Goal: Task Accomplishment & Management: Manage account settings

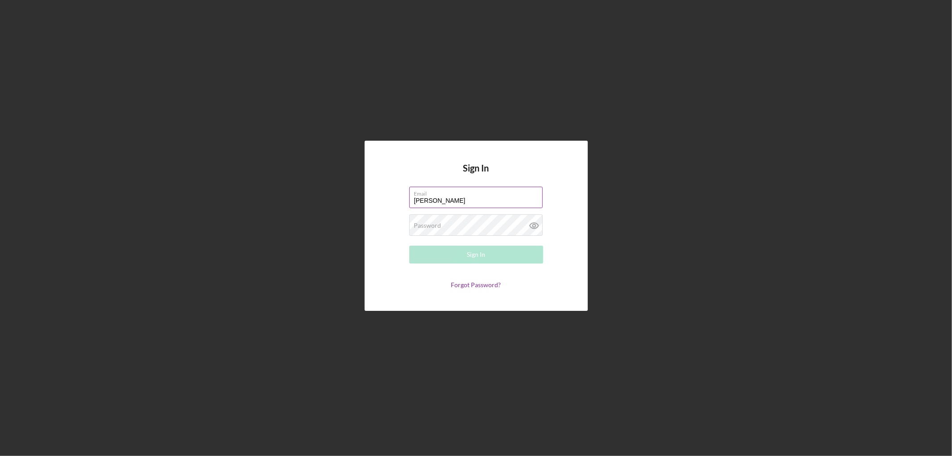
type input "[PERSON_NAME][EMAIL_ADDRESS][PERSON_NAME][DOMAIN_NAME]"
click at [409, 245] on button "Sign In" at bounding box center [476, 254] width 134 height 18
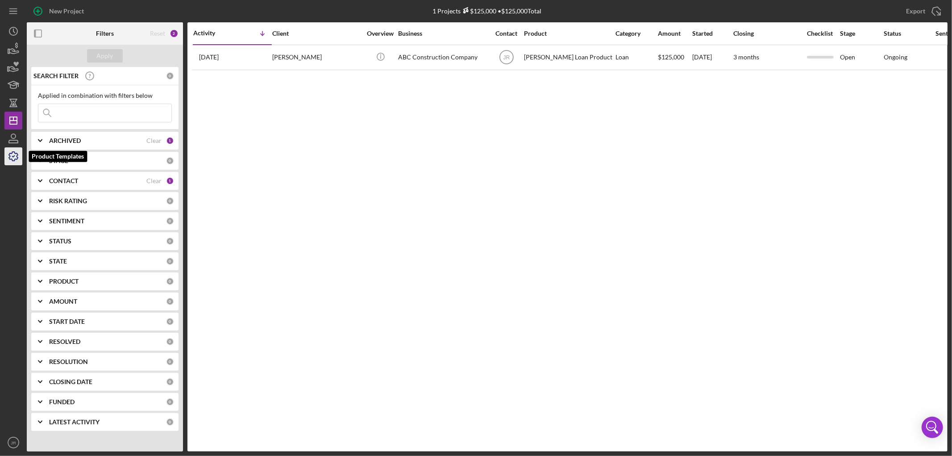
click at [5, 157] on icon "button" at bounding box center [13, 156] width 22 height 22
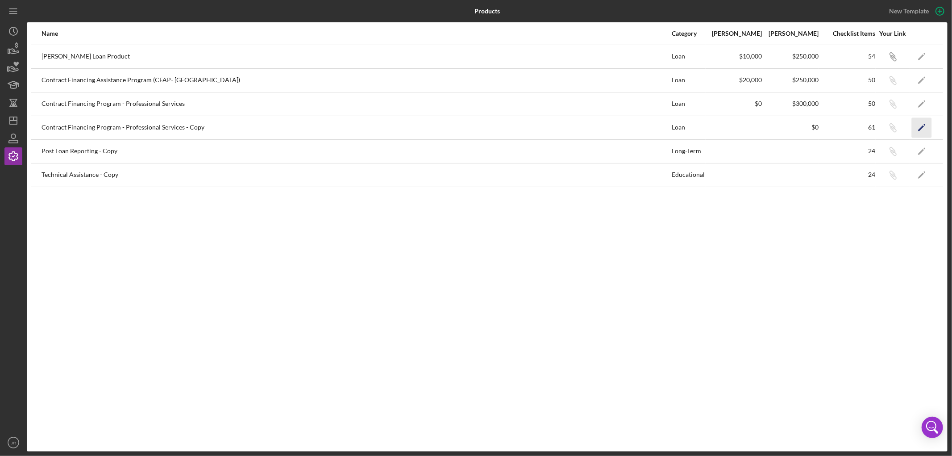
click at [921, 127] on polygon "button" at bounding box center [921, 128] width 6 height 6
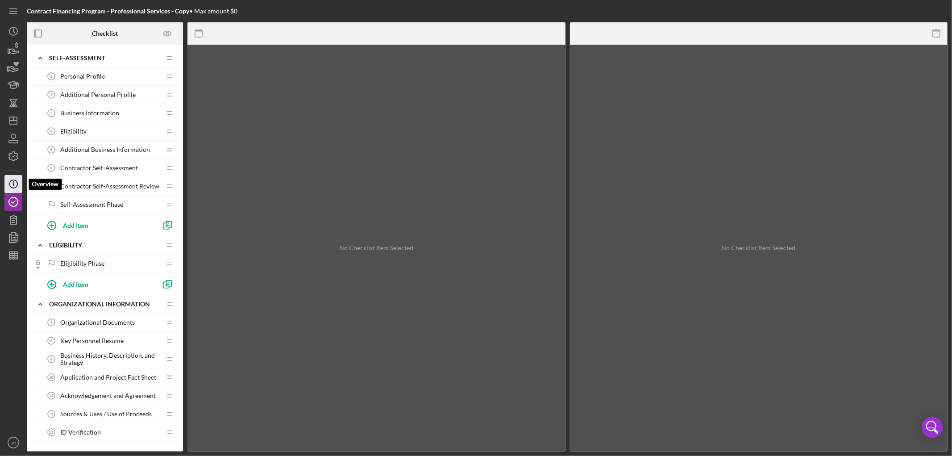
click at [12, 180] on icon "Icon/Info" at bounding box center [13, 184] width 22 height 22
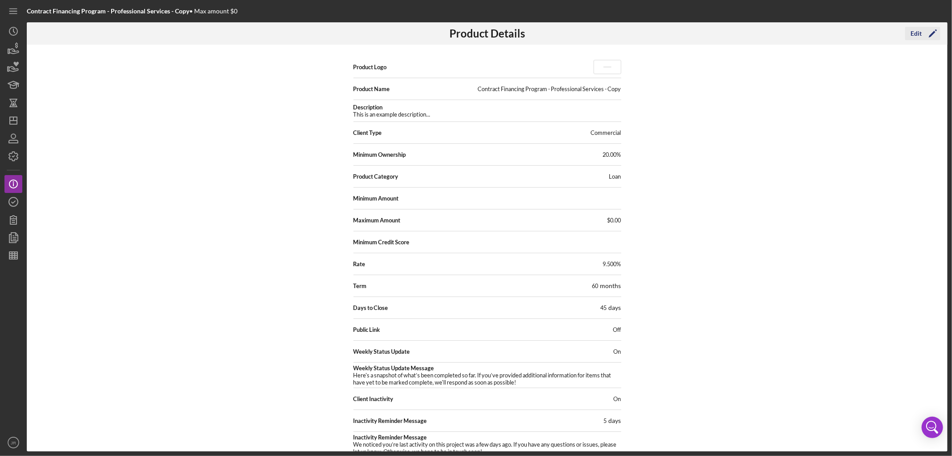
click at [920, 30] on div "Edit" at bounding box center [915, 33] width 11 height 13
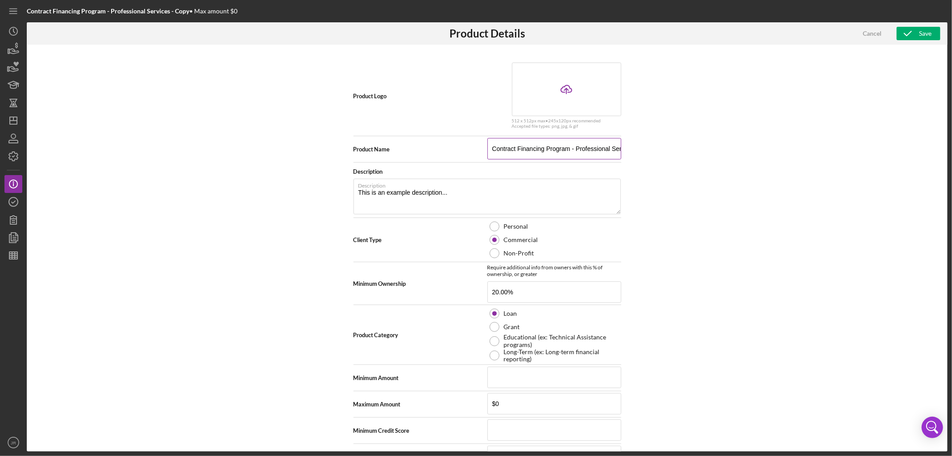
click at [561, 148] on input "Contract Financing Program - Professional Services - Copy" at bounding box center [554, 148] width 134 height 21
click at [546, 148] on input "Contract Financing Program - Professional Services - Copy" at bounding box center [554, 148] width 134 height 21
drag, startPoint x: 605, startPoint y: 148, endPoint x: 659, endPoint y: 148, distance: 54.4
click at [659, 148] on div "Product Logo Icon/Upload 512 x 512px max • 245 x 120 px recommended Accepted fi…" at bounding box center [487, 248] width 920 height 406
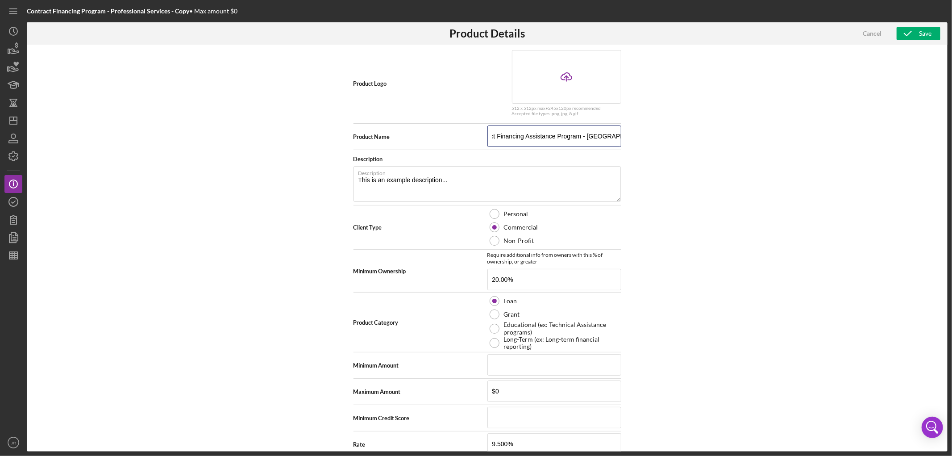
scroll to position [0, 0]
drag, startPoint x: 580, startPoint y: 134, endPoint x: 400, endPoint y: 132, distance: 180.3
click at [400, 132] on div "Product Name Contract Financing Assistance Program - [GEOGRAPHIC_DATA]" at bounding box center [487, 136] width 268 height 22
click at [570, 135] on input "Contract Financing Assistance Program - [GEOGRAPHIC_DATA]" at bounding box center [554, 135] width 134 height 21
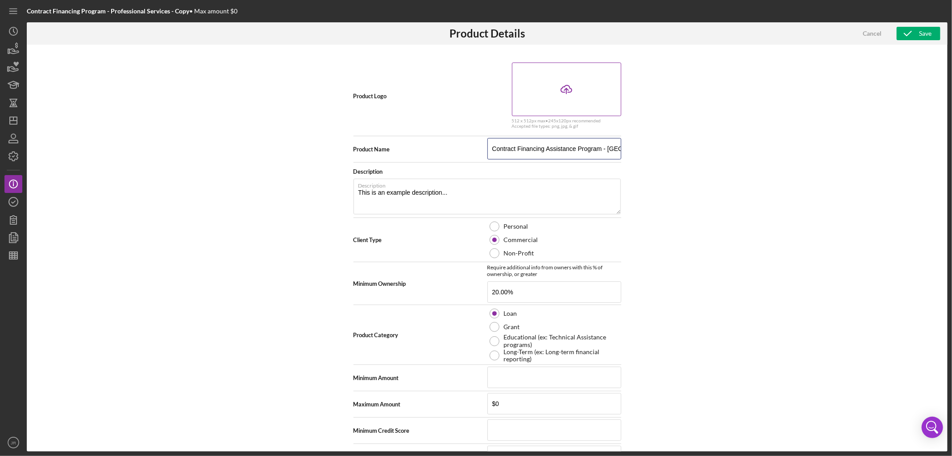
type input "Contract Financing Assistance Program - [GEOGRAPHIC_DATA]"
click at [563, 87] on icon "Icon/Upload" at bounding box center [566, 89] width 22 height 22
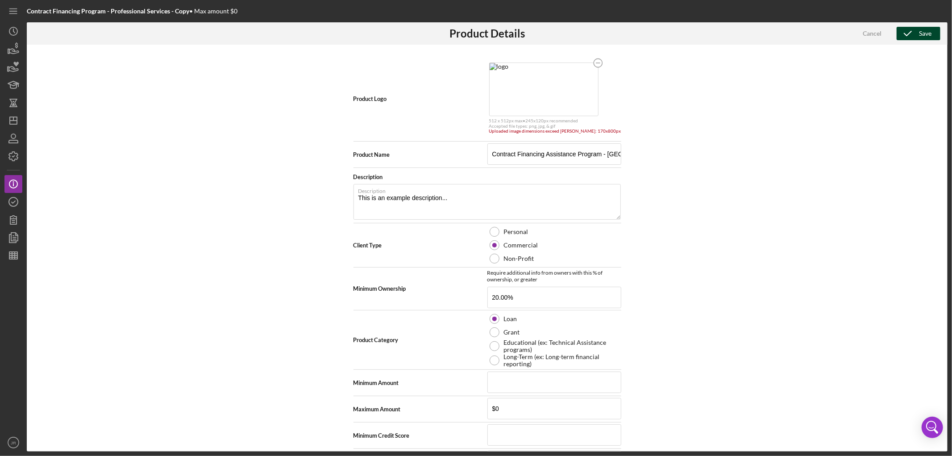
click at [917, 37] on icon "button" at bounding box center [907, 33] width 22 height 22
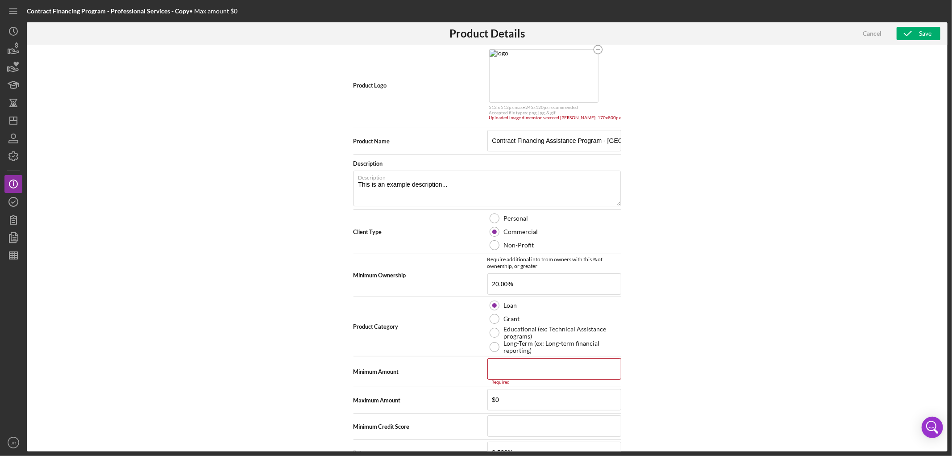
click at [565, 77] on img at bounding box center [543, 76] width 108 height 53
click at [917, 33] on icon "button" at bounding box center [907, 33] width 22 height 22
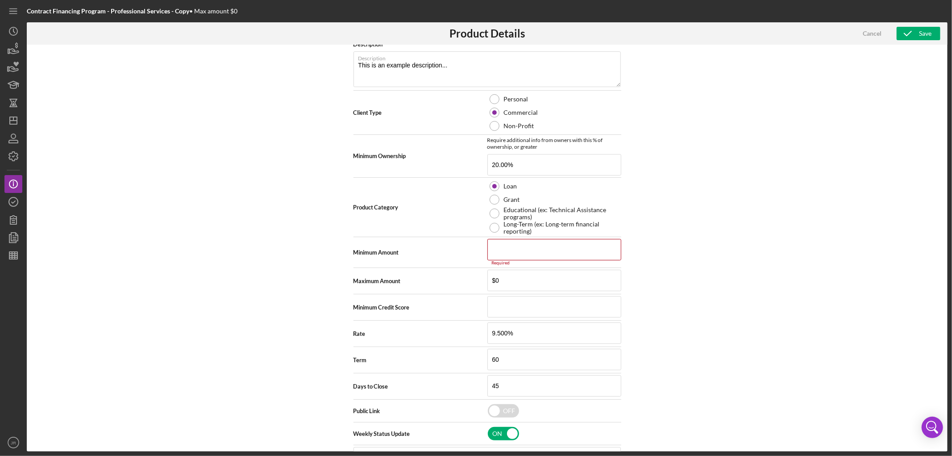
scroll to position [149, 0]
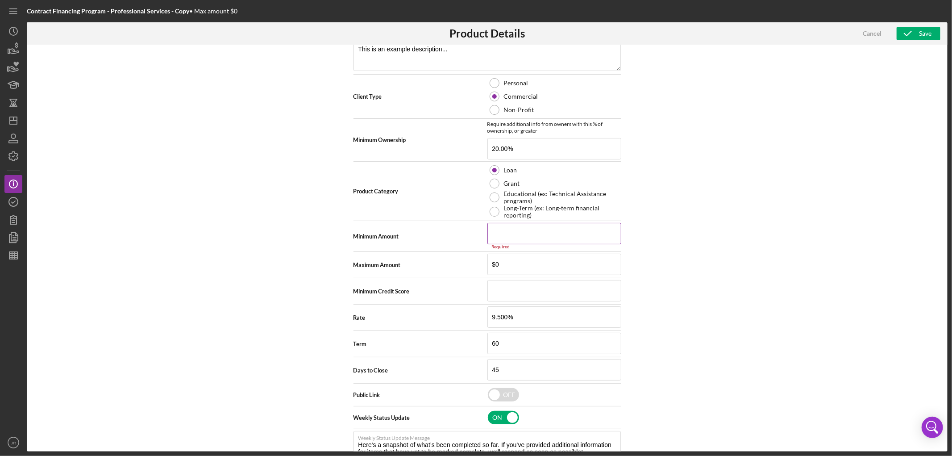
click at [572, 231] on input at bounding box center [554, 233] width 134 height 21
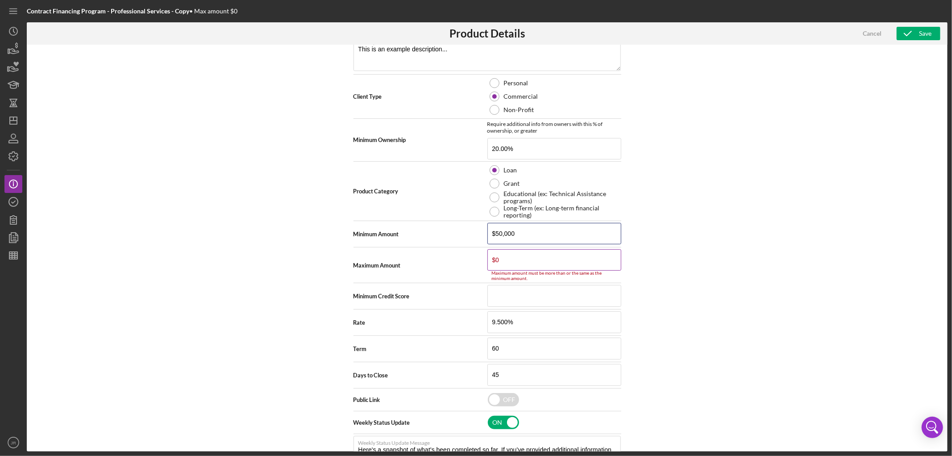
type input "$50,000"
click at [560, 256] on input "$0" at bounding box center [554, 259] width 134 height 21
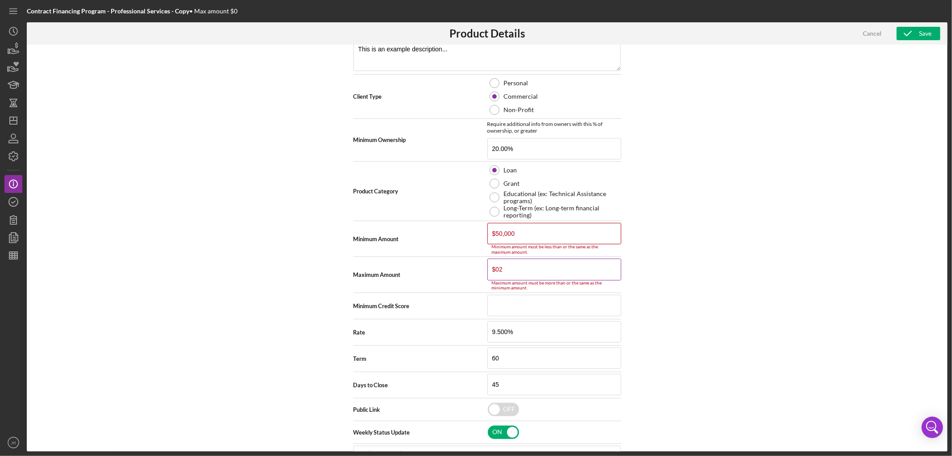
type input "$0"
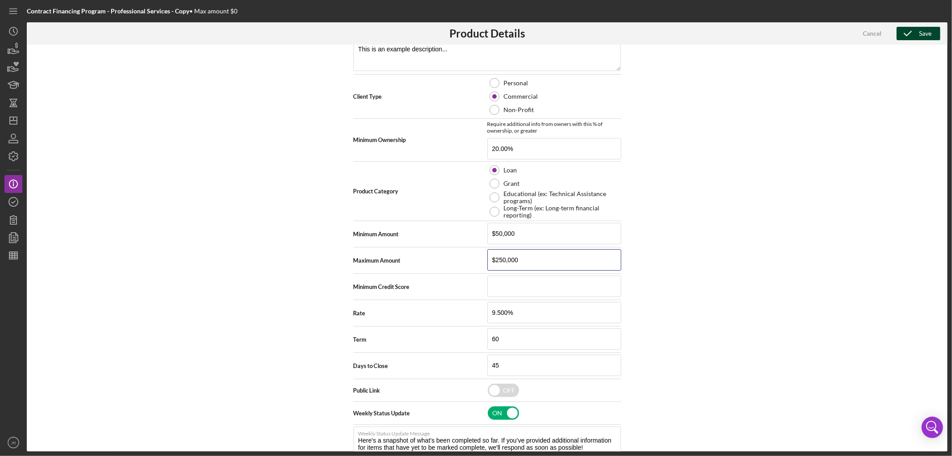
type input "$250,000"
click at [933, 33] on button "Save" at bounding box center [918, 33] width 44 height 13
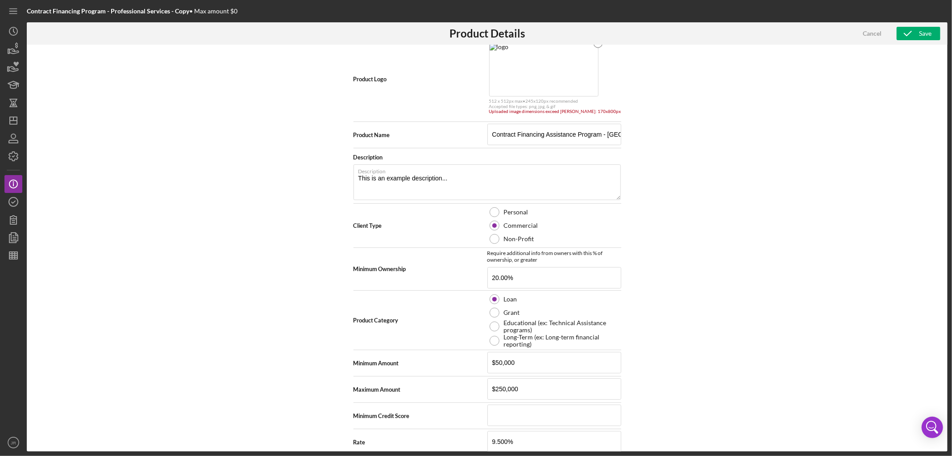
scroll to position [13, 0]
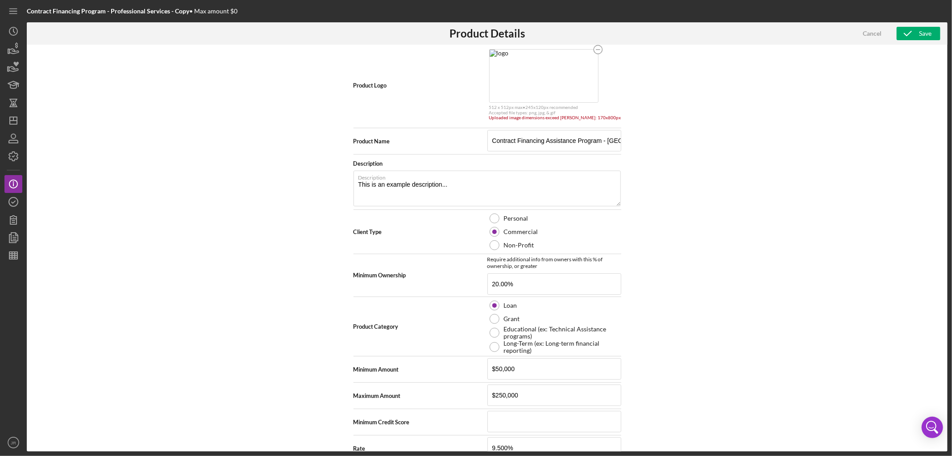
click at [584, 69] on img at bounding box center [543, 76] width 108 height 53
click at [576, 72] on img at bounding box center [543, 76] width 108 height 53
click at [602, 50] on circle at bounding box center [597, 49] width 8 height 8
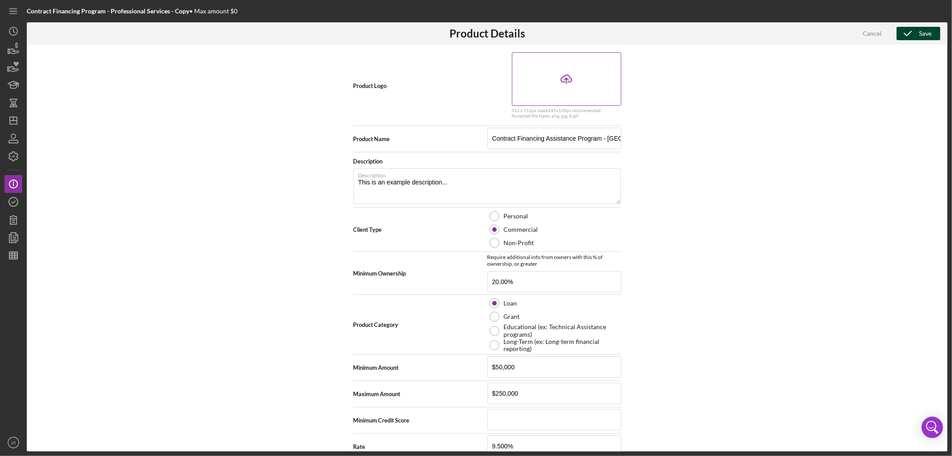
click at [918, 30] on button "Save" at bounding box center [918, 33] width 44 height 13
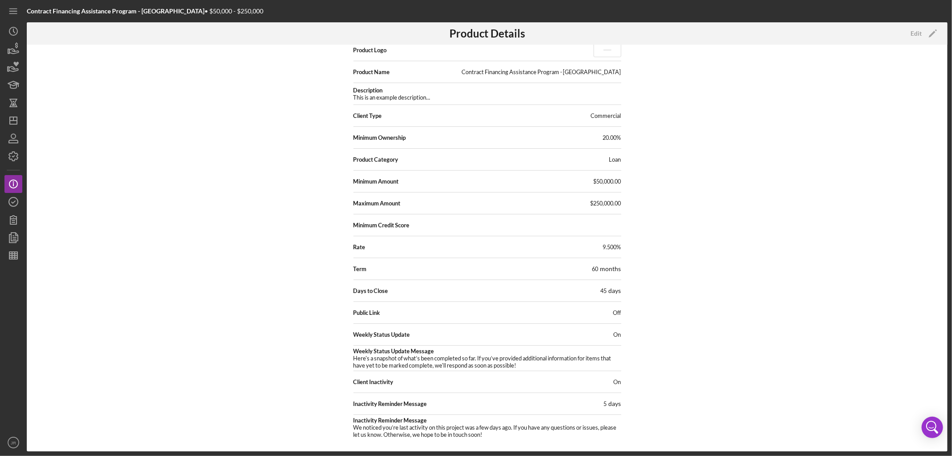
scroll to position [0, 0]
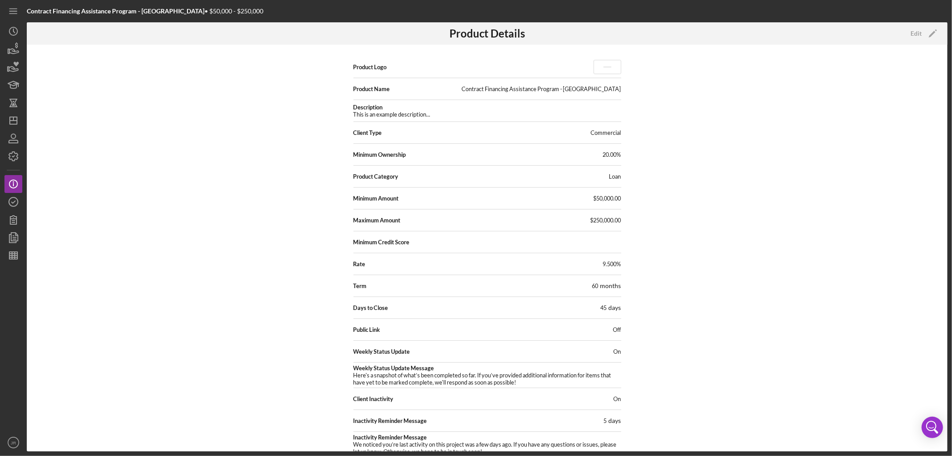
click at [599, 64] on icon at bounding box center [607, 66] width 27 height 13
click at [920, 33] on div "Edit" at bounding box center [915, 33] width 11 height 13
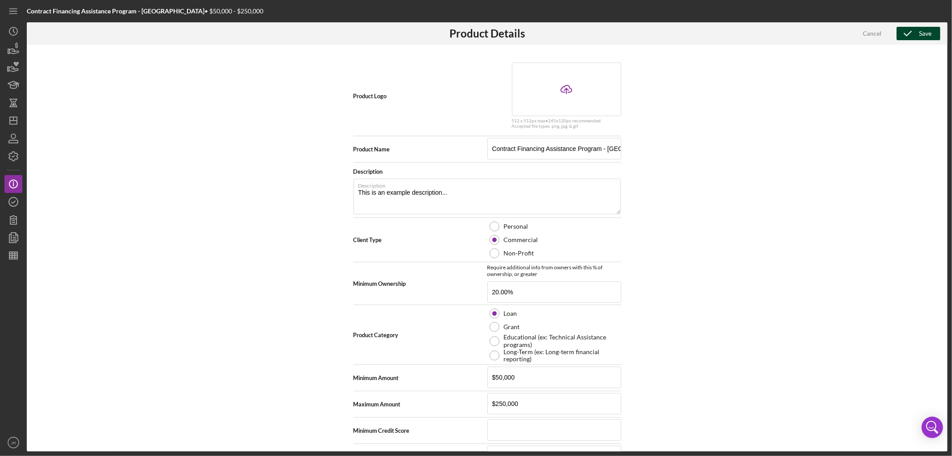
click at [913, 33] on icon "button" at bounding box center [907, 33] width 22 height 22
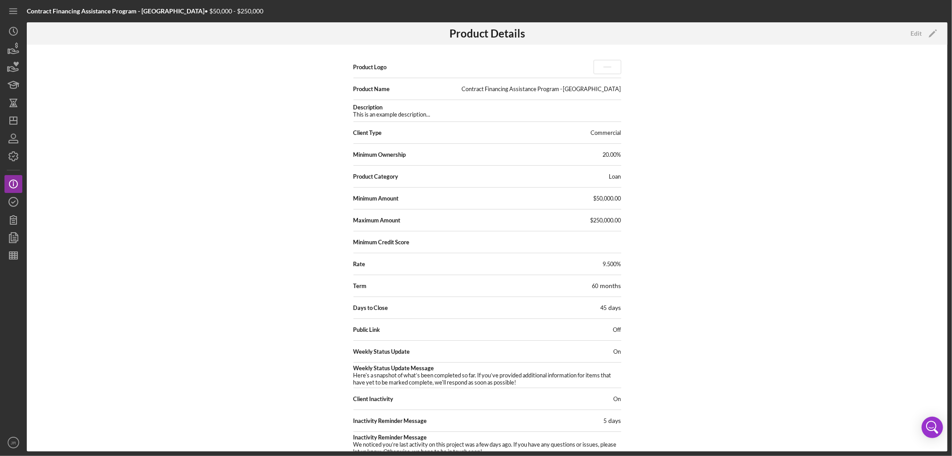
click at [793, 183] on div "Product Logo Product Name Contract Financing Assistance Program - [GEOGRAPHIC_D…" at bounding box center [487, 248] width 920 height 406
